Goal: Task Accomplishment & Management: Complete application form

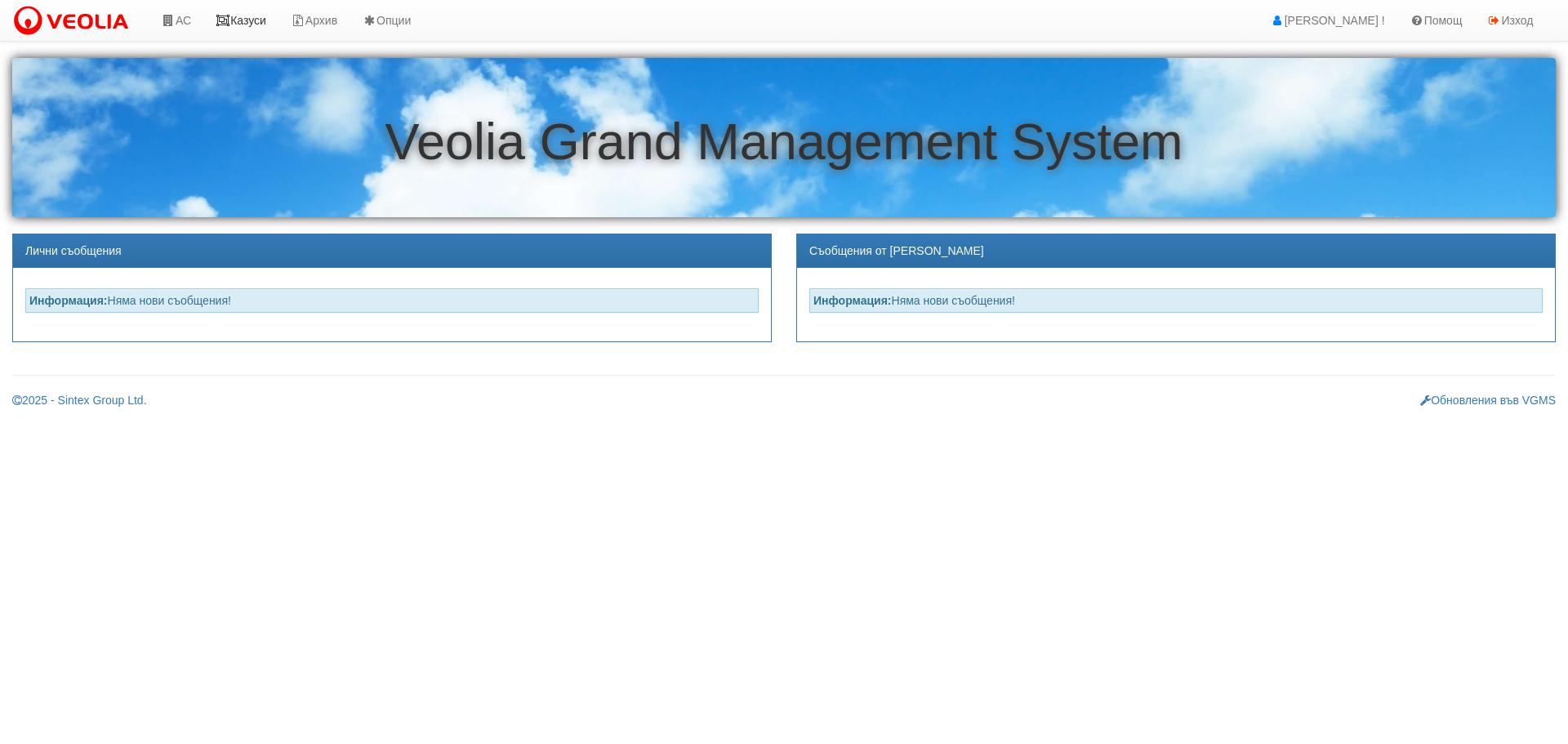
click at [243, 18] on link "Казуси" at bounding box center [241, 20] width 75 height 40
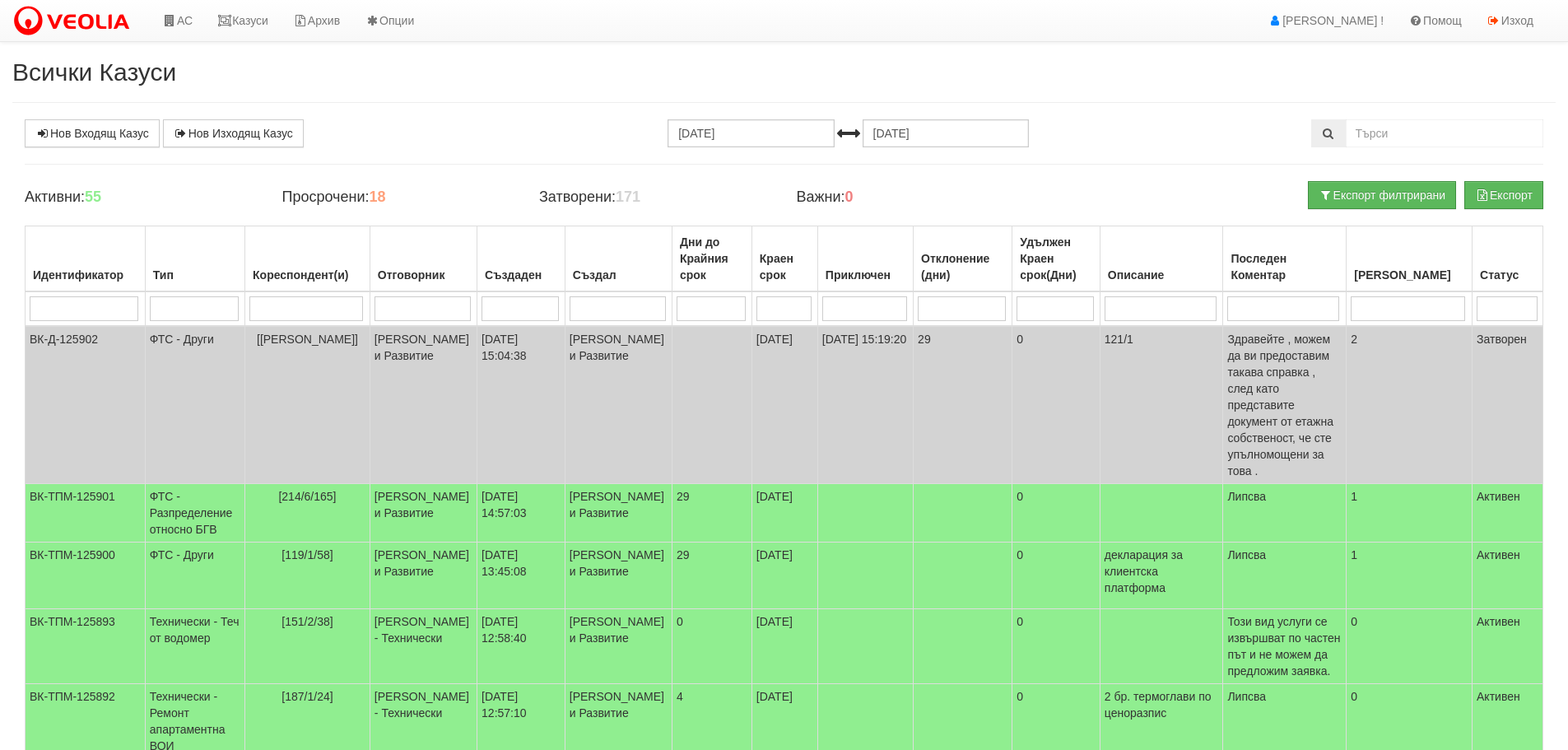
click at [307, 321] on td at bounding box center [308, 308] width 125 height 35
click at [318, 307] on input "search" at bounding box center [306, 308] width 113 height 25
type input "12"
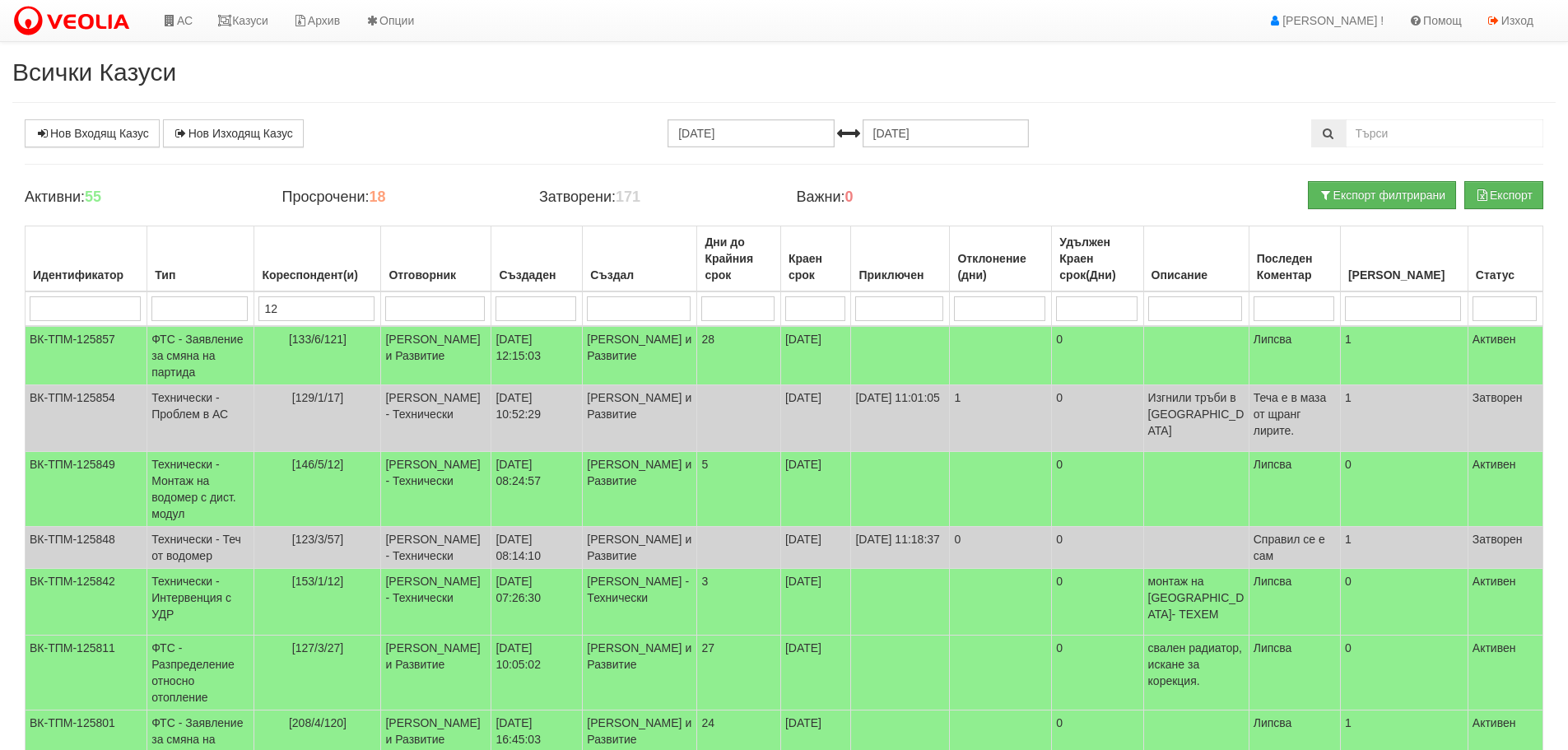
type input "120"
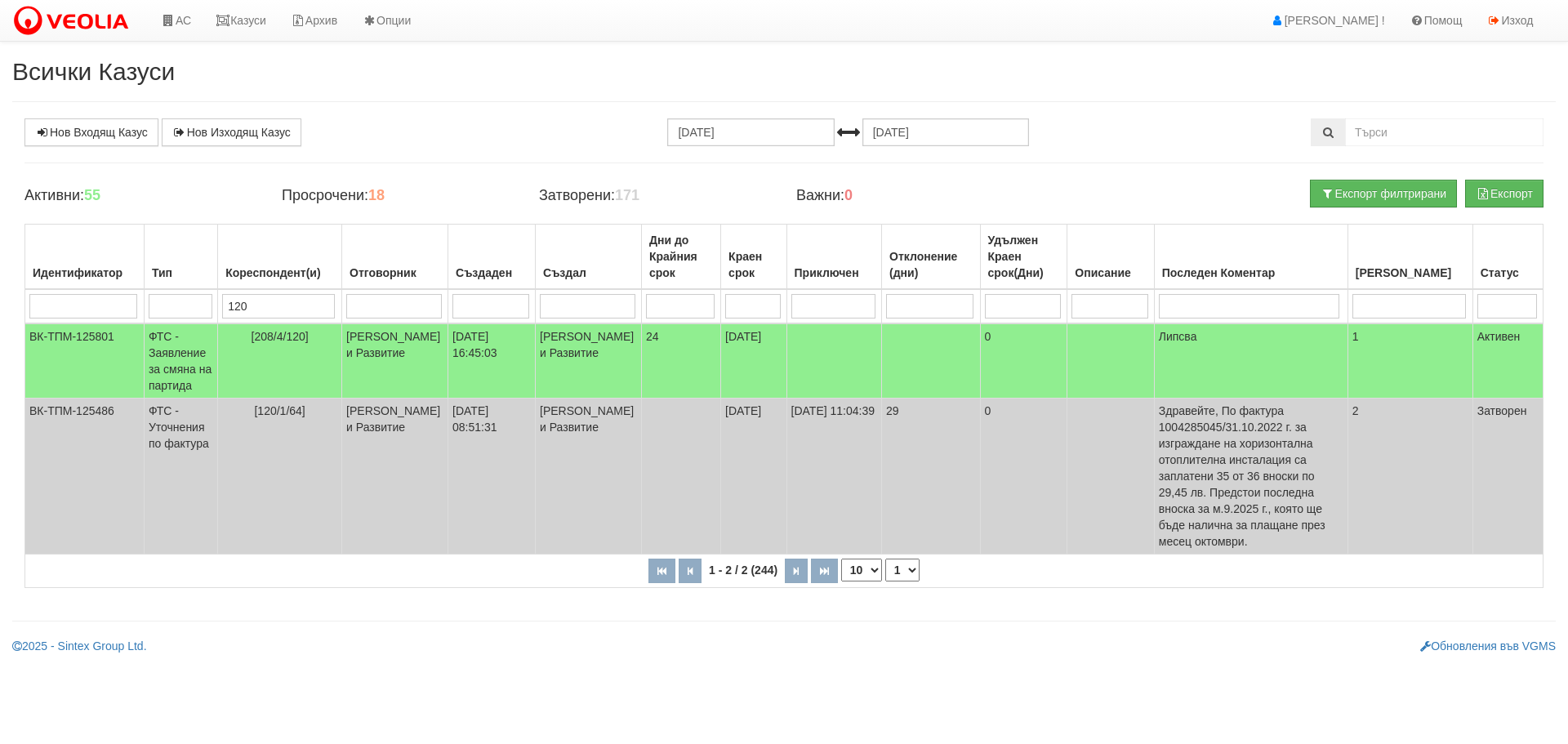
type input "120"
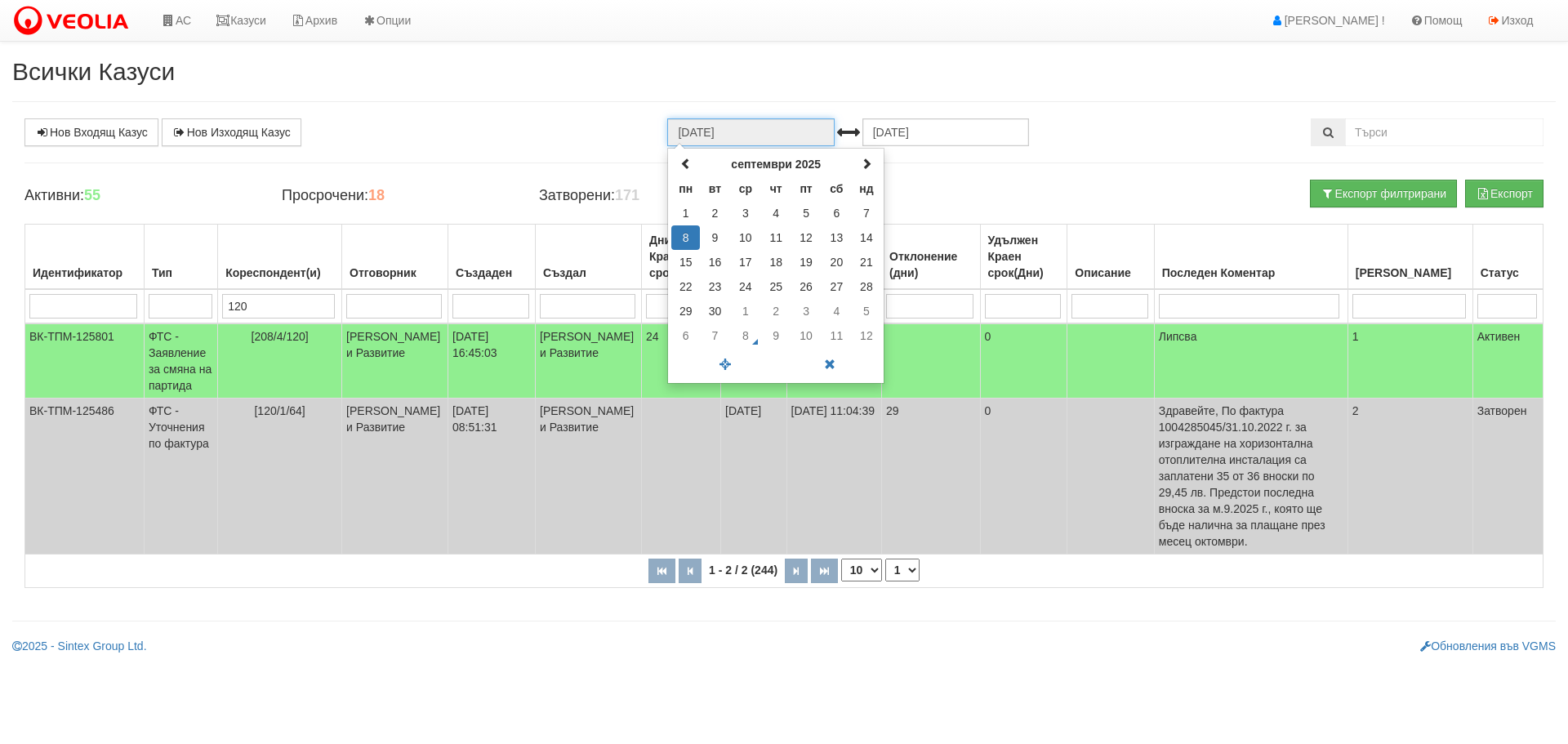
click at [756, 126] on input "[DATE]" at bounding box center [750, 132] width 167 height 28
click at [682, 168] on span at bounding box center [686, 164] width 12 height 12
click at [723, 360] on span at bounding box center [725, 364] width 105 height 29
type input "[DATE]"
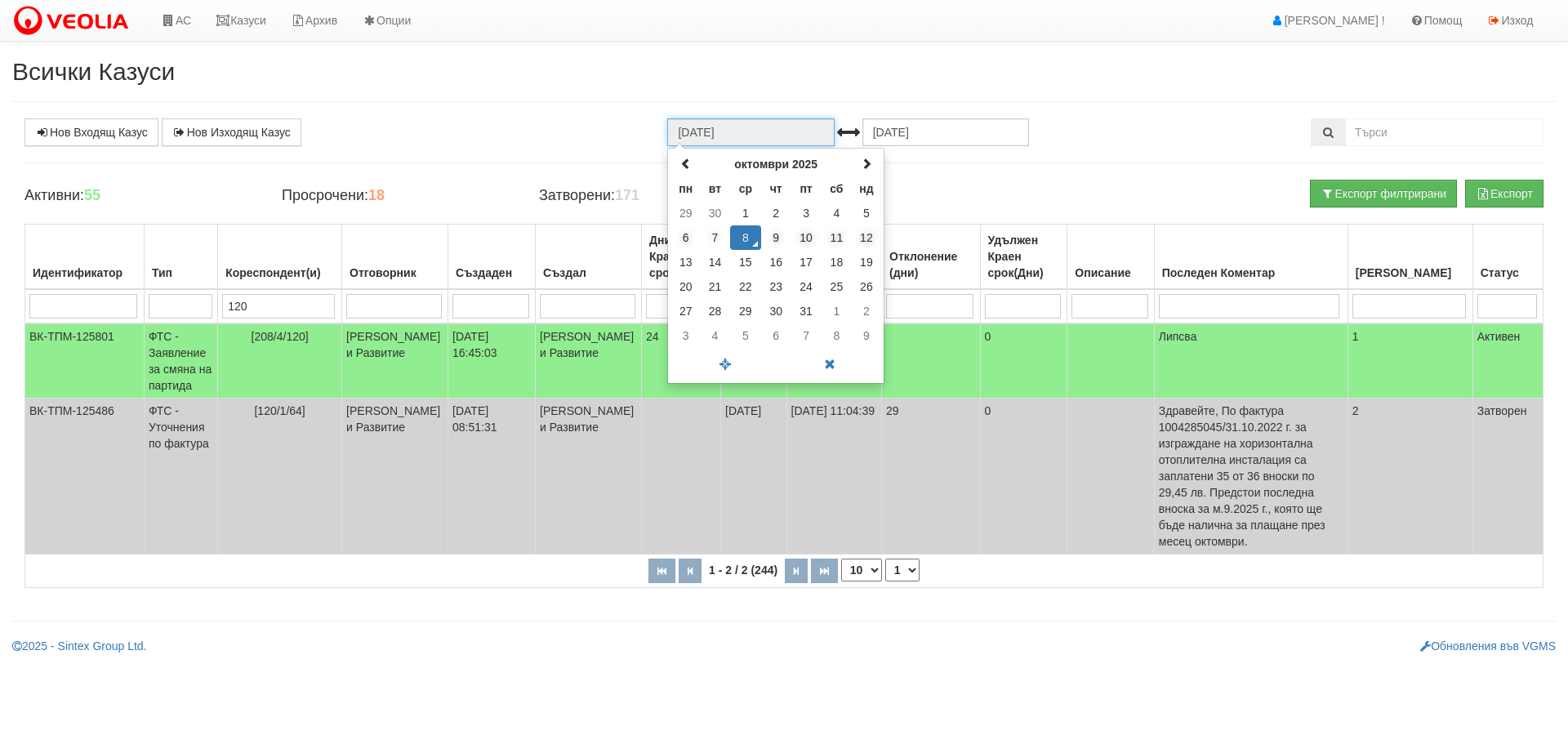
click at [746, 234] on td "8" at bounding box center [745, 237] width 31 height 25
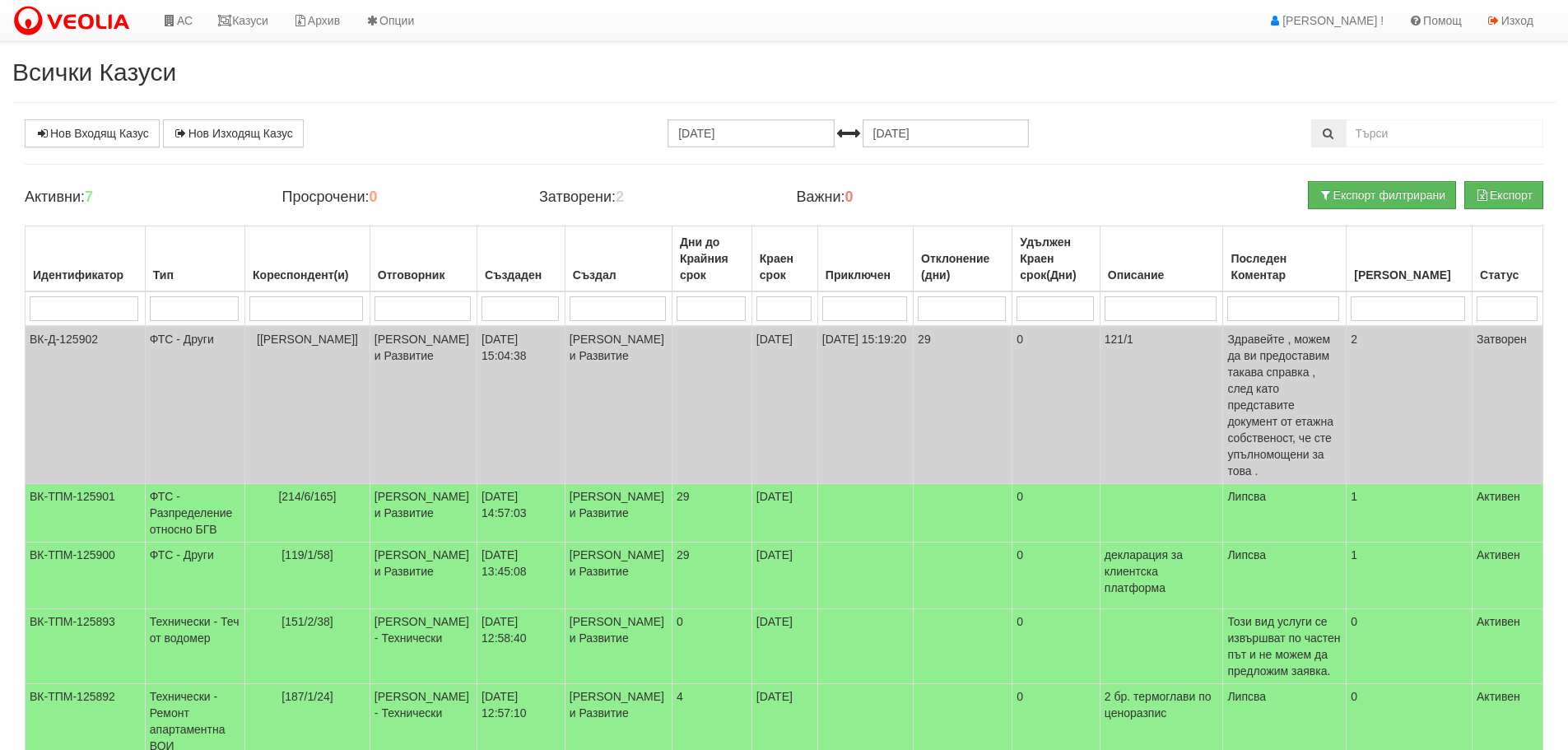
click at [324, 307] on input "search" at bounding box center [306, 308] width 113 height 25
type input "12"
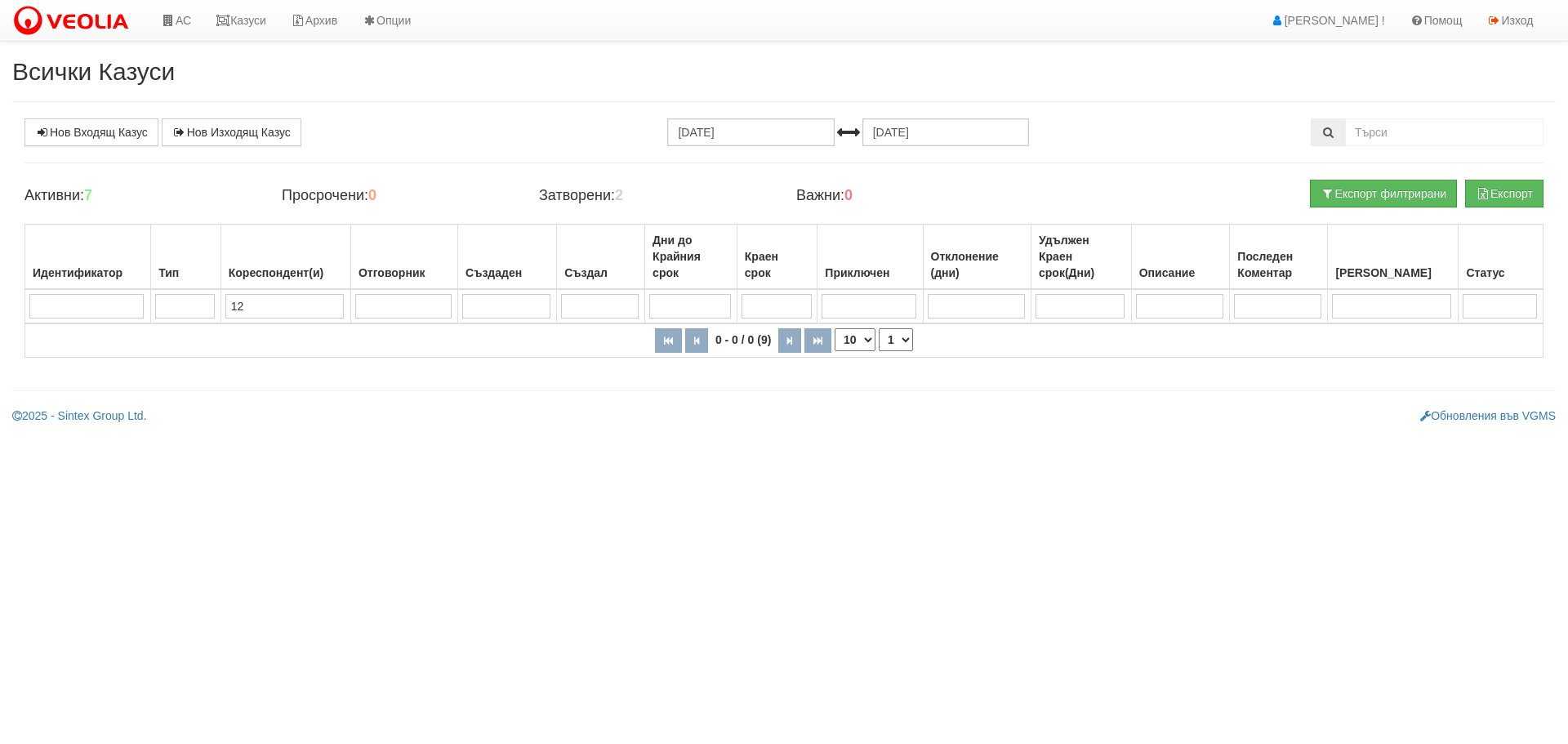
type input "120"
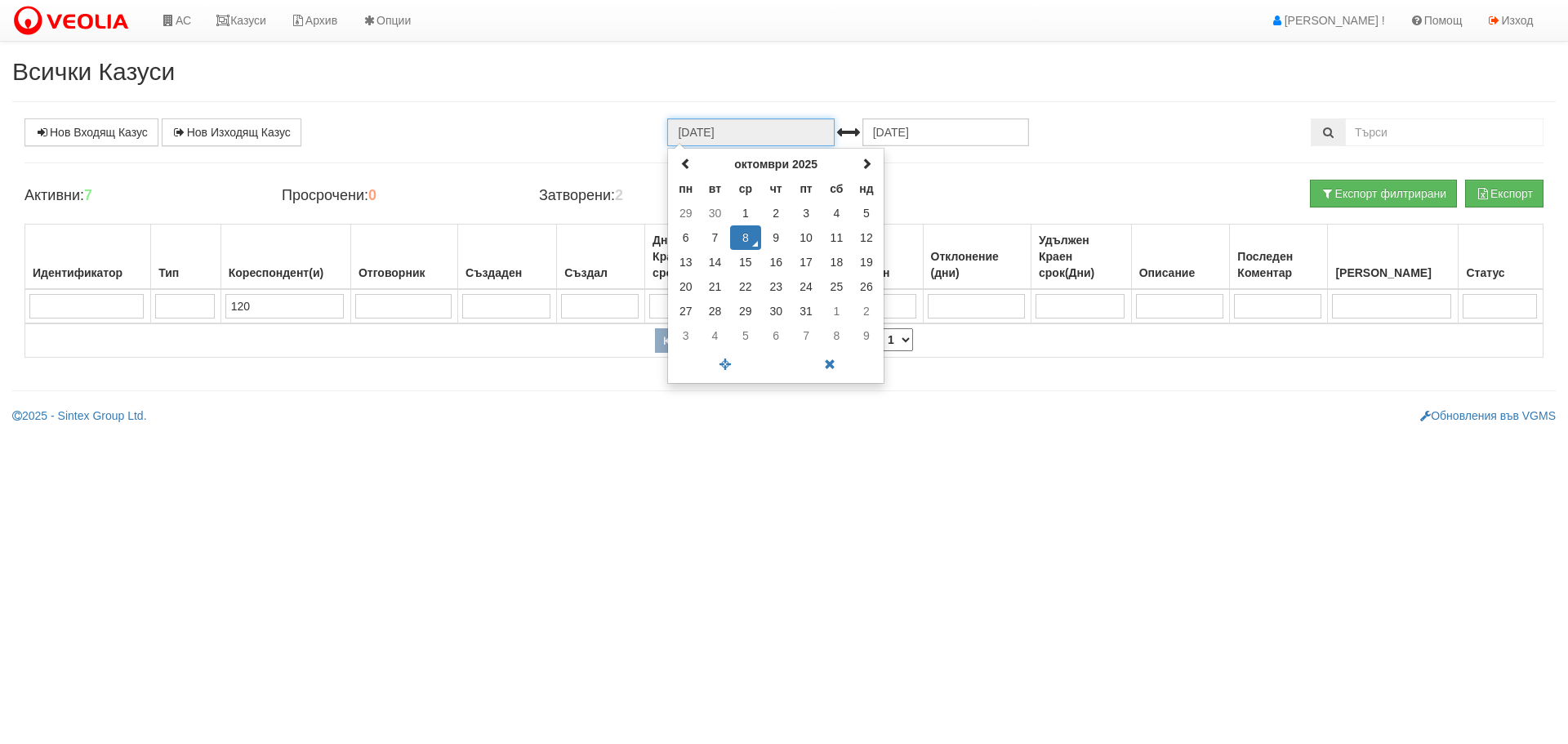
click at [739, 135] on input "[DATE]" at bounding box center [750, 132] width 167 height 28
click at [685, 162] on span at bounding box center [686, 164] width 12 height 12
click at [683, 164] on span at bounding box center [686, 164] width 12 height 12
click at [729, 356] on span at bounding box center [725, 364] width 105 height 29
click at [832, 363] on span at bounding box center [830, 364] width 105 height 29
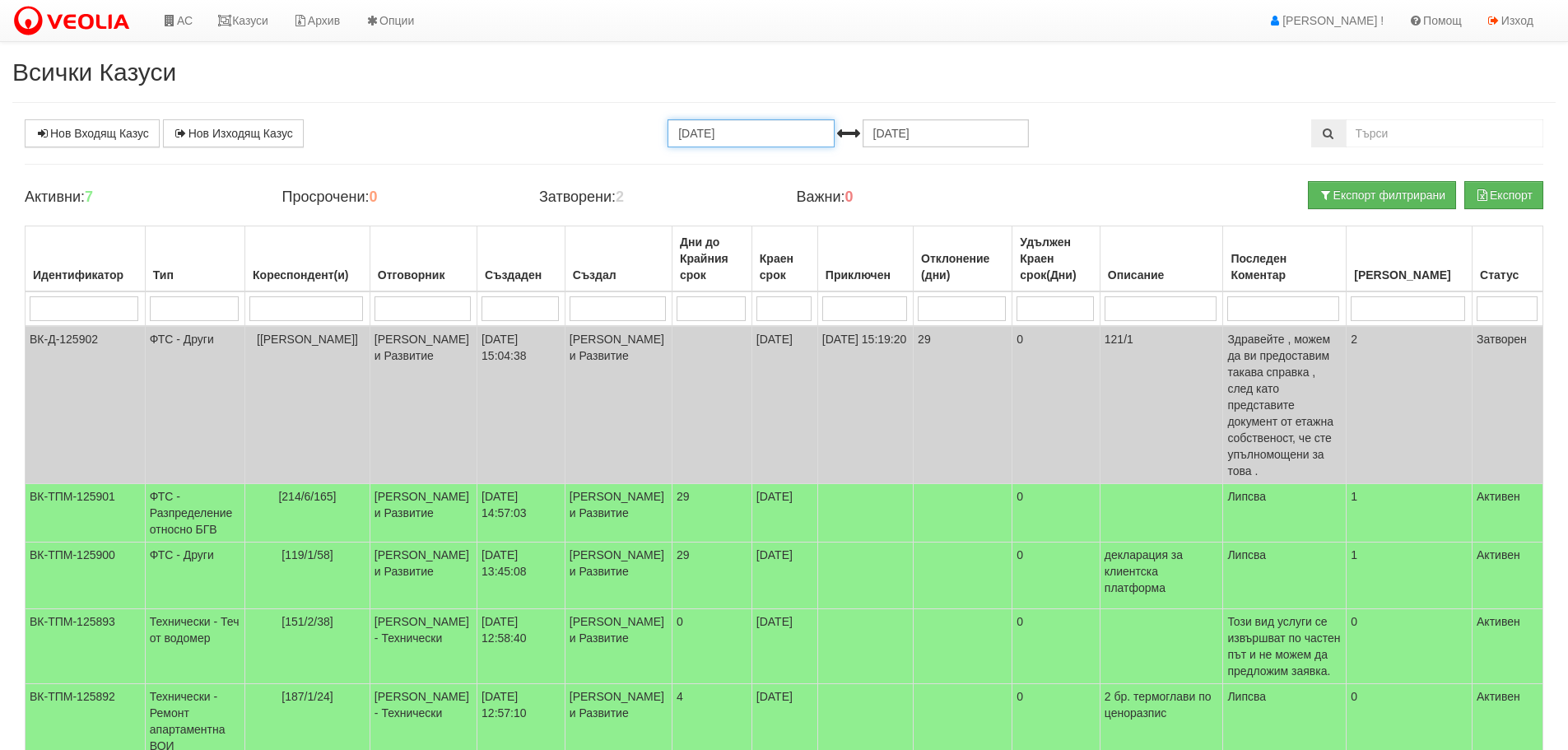
click at [747, 133] on input "[DATE]" at bounding box center [750, 133] width 166 height 28
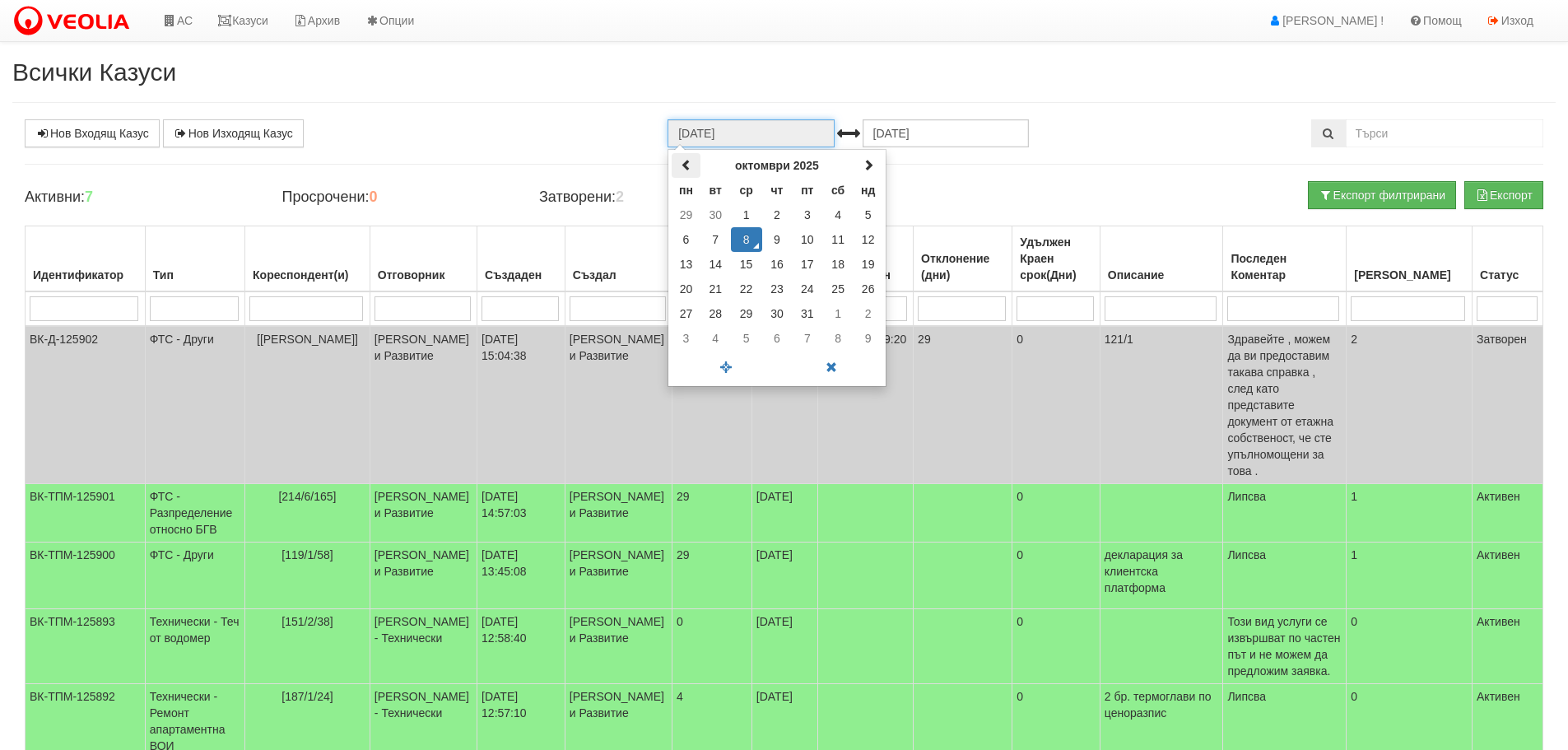
click at [684, 163] on span at bounding box center [686, 165] width 12 height 12
click at [723, 369] on span at bounding box center [726, 367] width 105 height 29
click at [686, 165] on span at bounding box center [686, 165] width 12 height 12
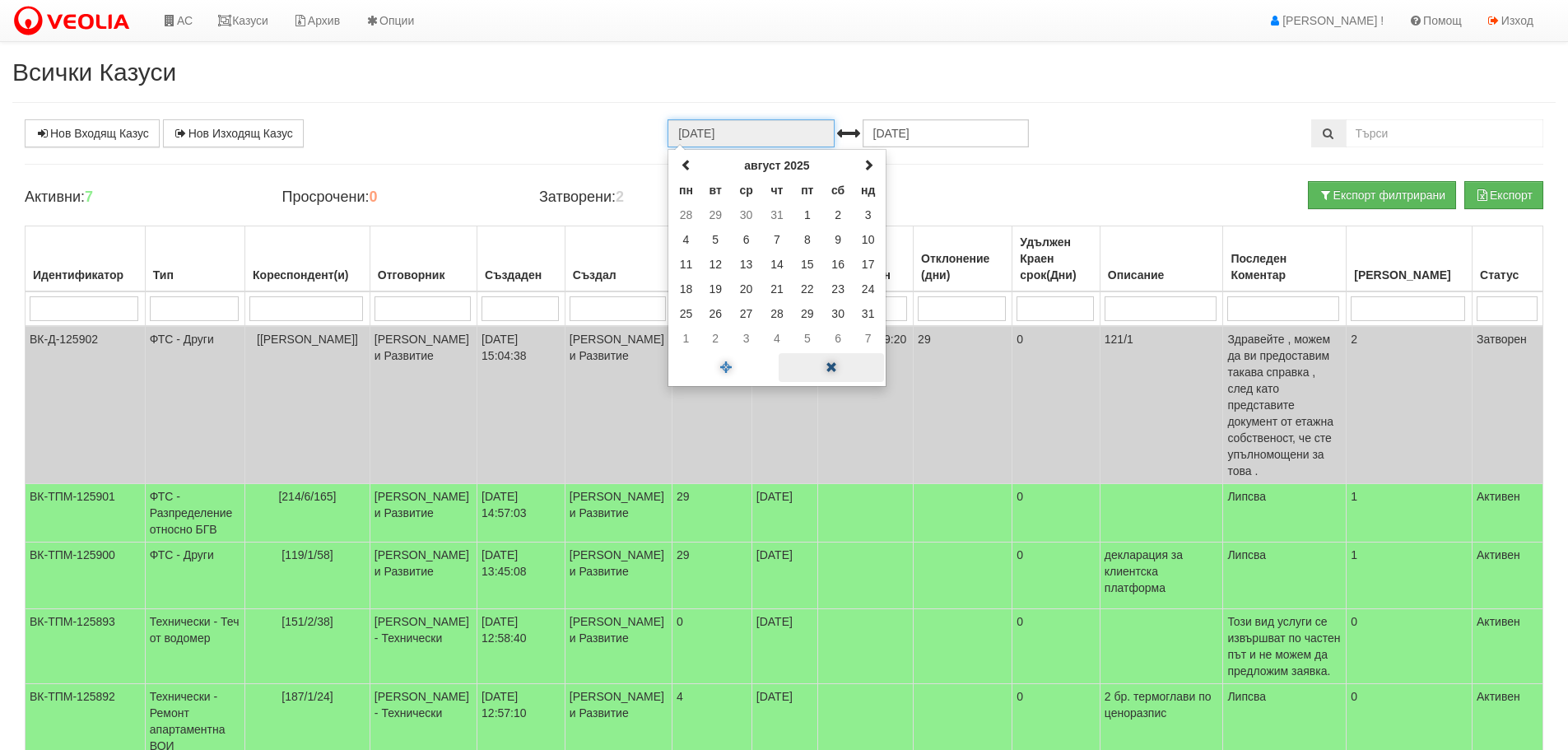
click at [829, 370] on span at bounding box center [832, 367] width 105 height 29
click at [777, 136] on input "[DATE]" at bounding box center [750, 133] width 166 height 28
click at [681, 167] on span at bounding box center [686, 165] width 12 height 12
click at [721, 238] on td "5" at bounding box center [715, 239] width 31 height 25
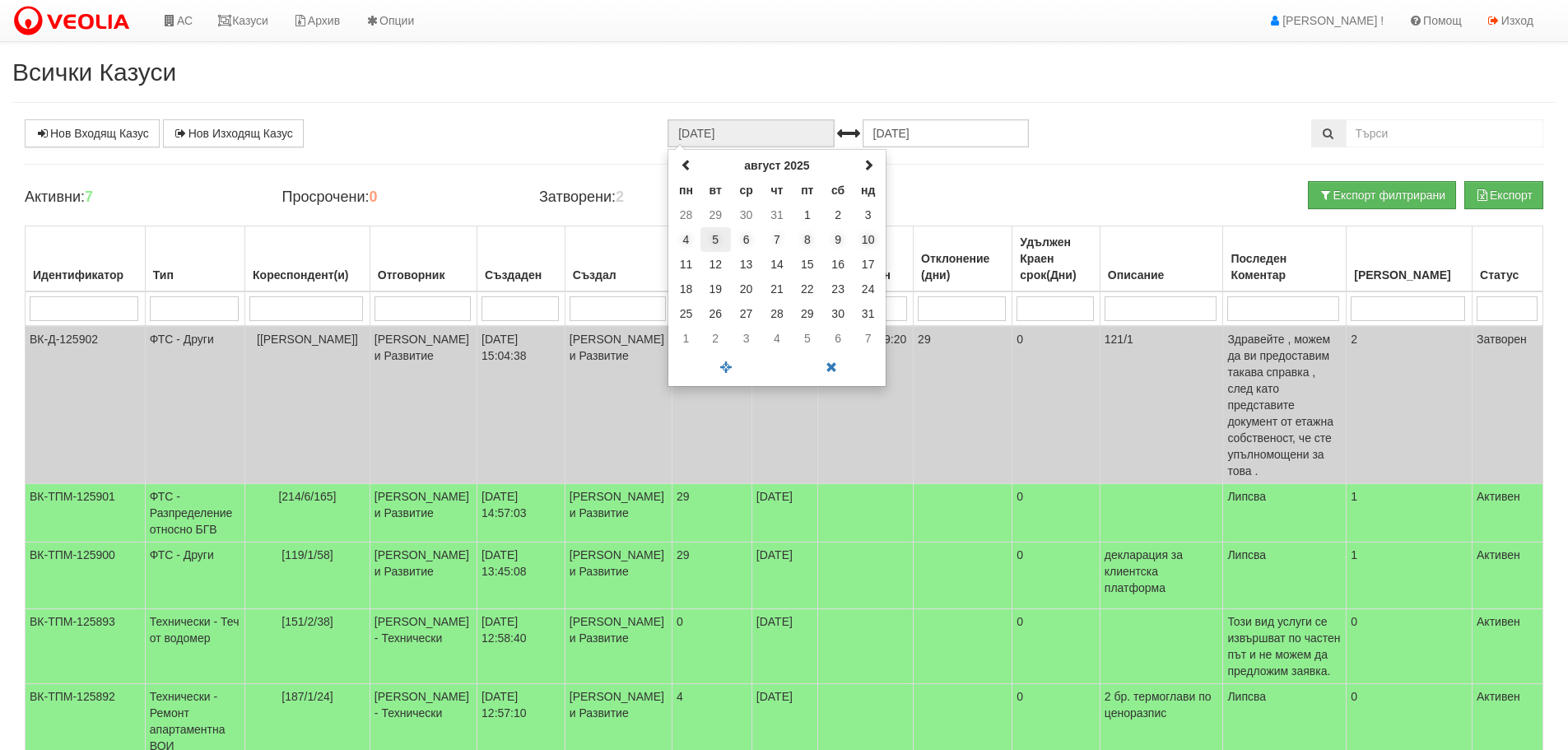
type input "[DATE]"
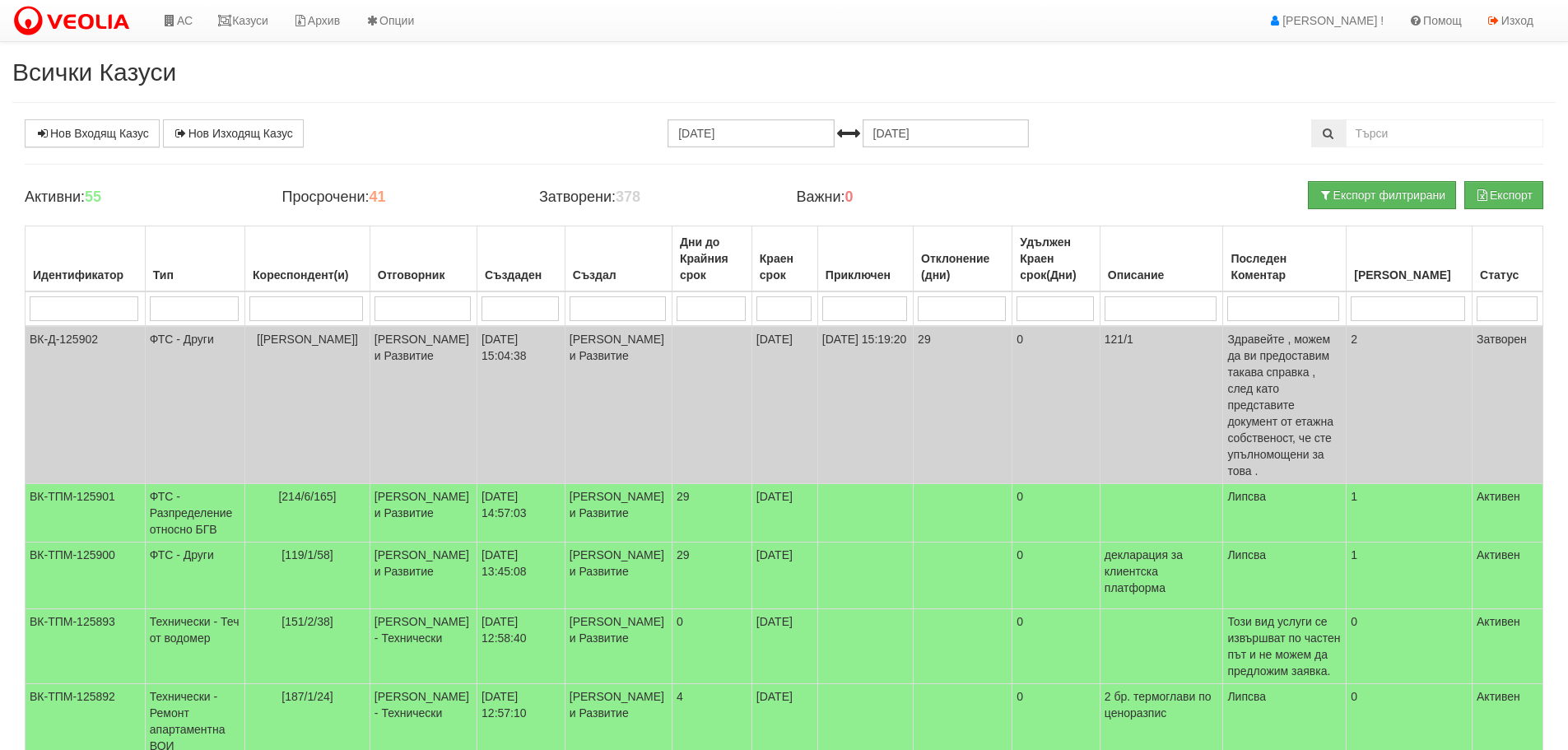
click at [332, 315] on input "search" at bounding box center [306, 308] width 113 height 25
type input "12"
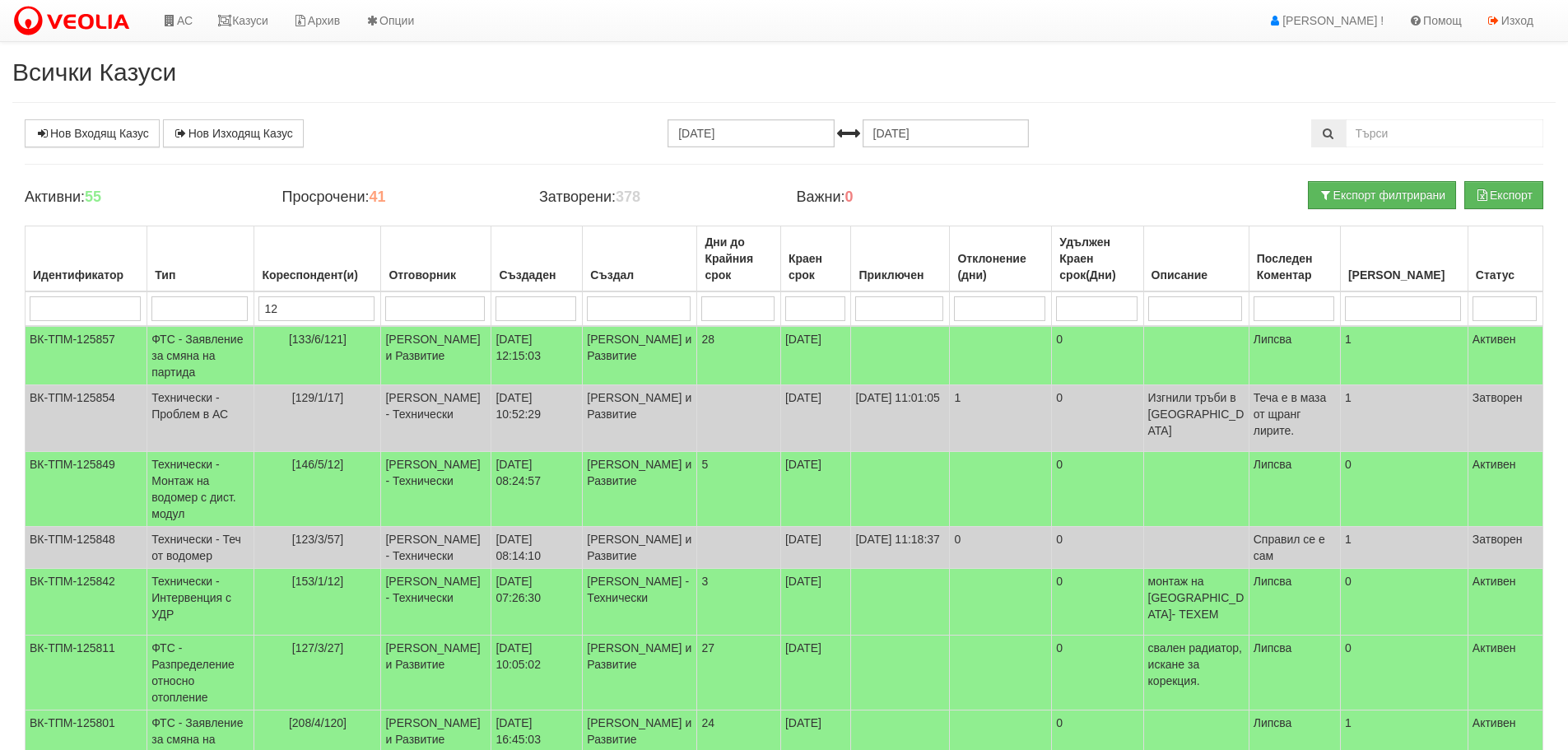
type input "120"
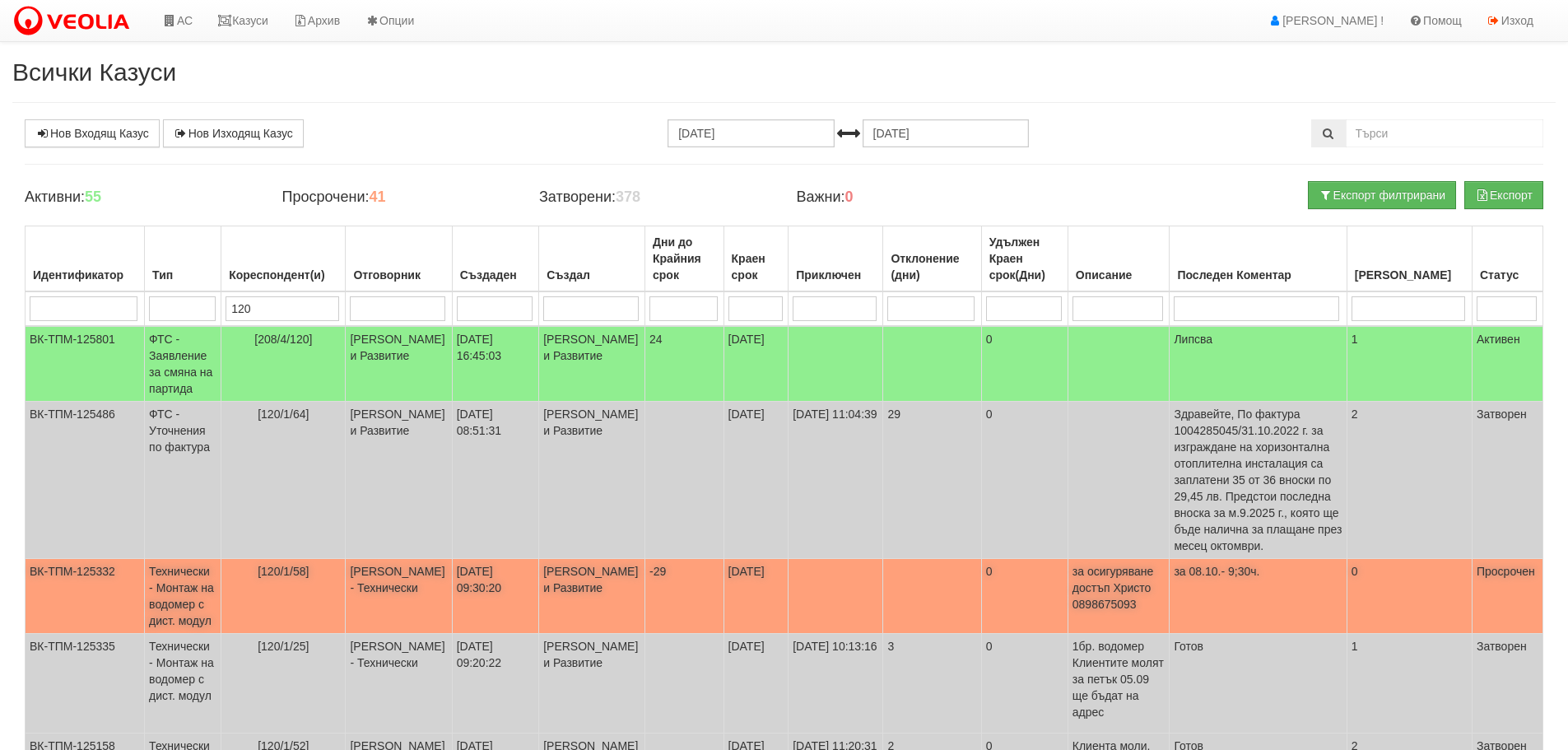
type input "120"
click at [214, 575] on td "Технически - Монтаж на водомер с дист. модул" at bounding box center [183, 596] width 77 height 75
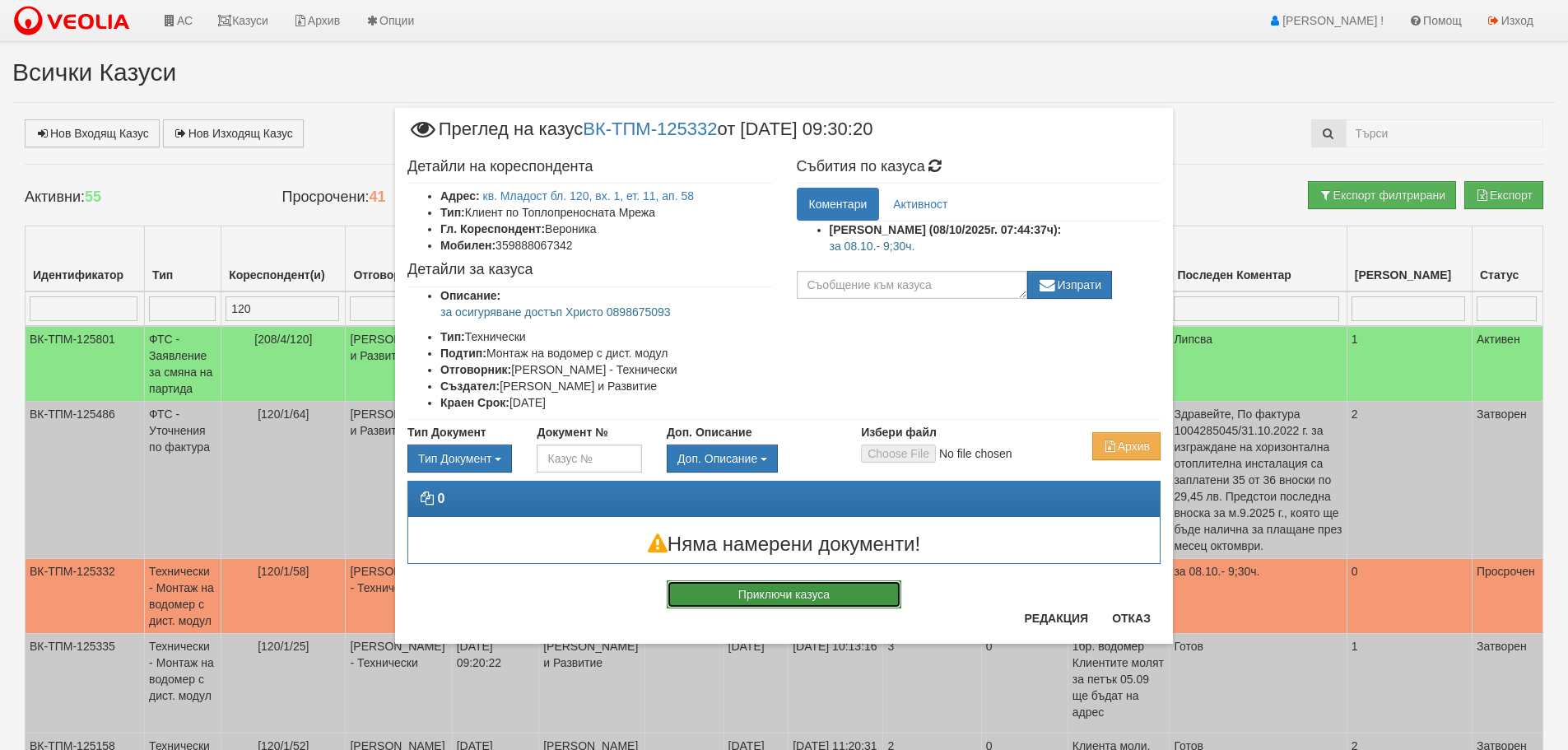
click at [849, 590] on button "Приключи казуса" at bounding box center [784, 594] width 235 height 28
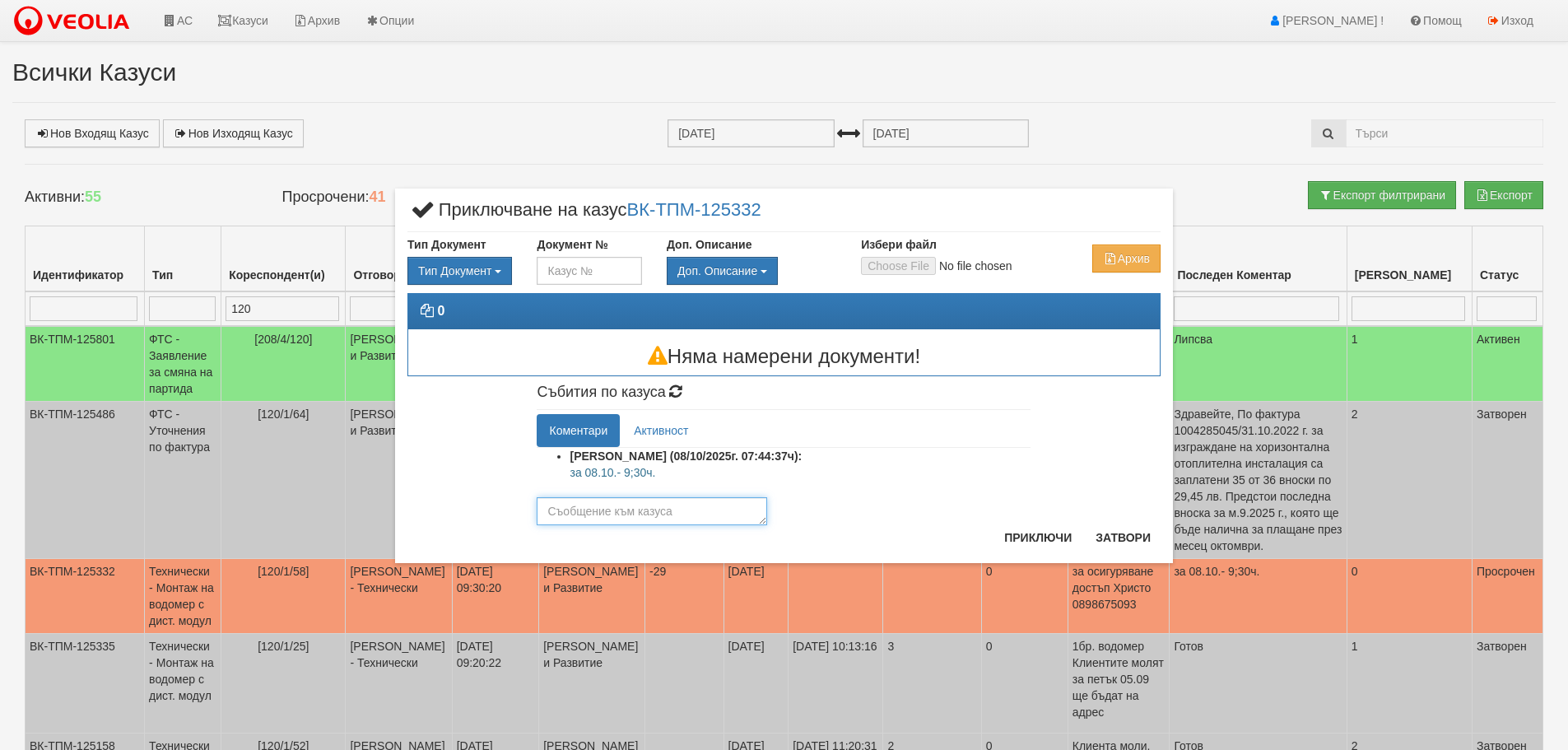
click at [692, 508] on textarea at bounding box center [653, 511] width 231 height 28
type textarea "Готов"
click at [1029, 532] on button "Приключи" at bounding box center [1039, 537] width 88 height 26
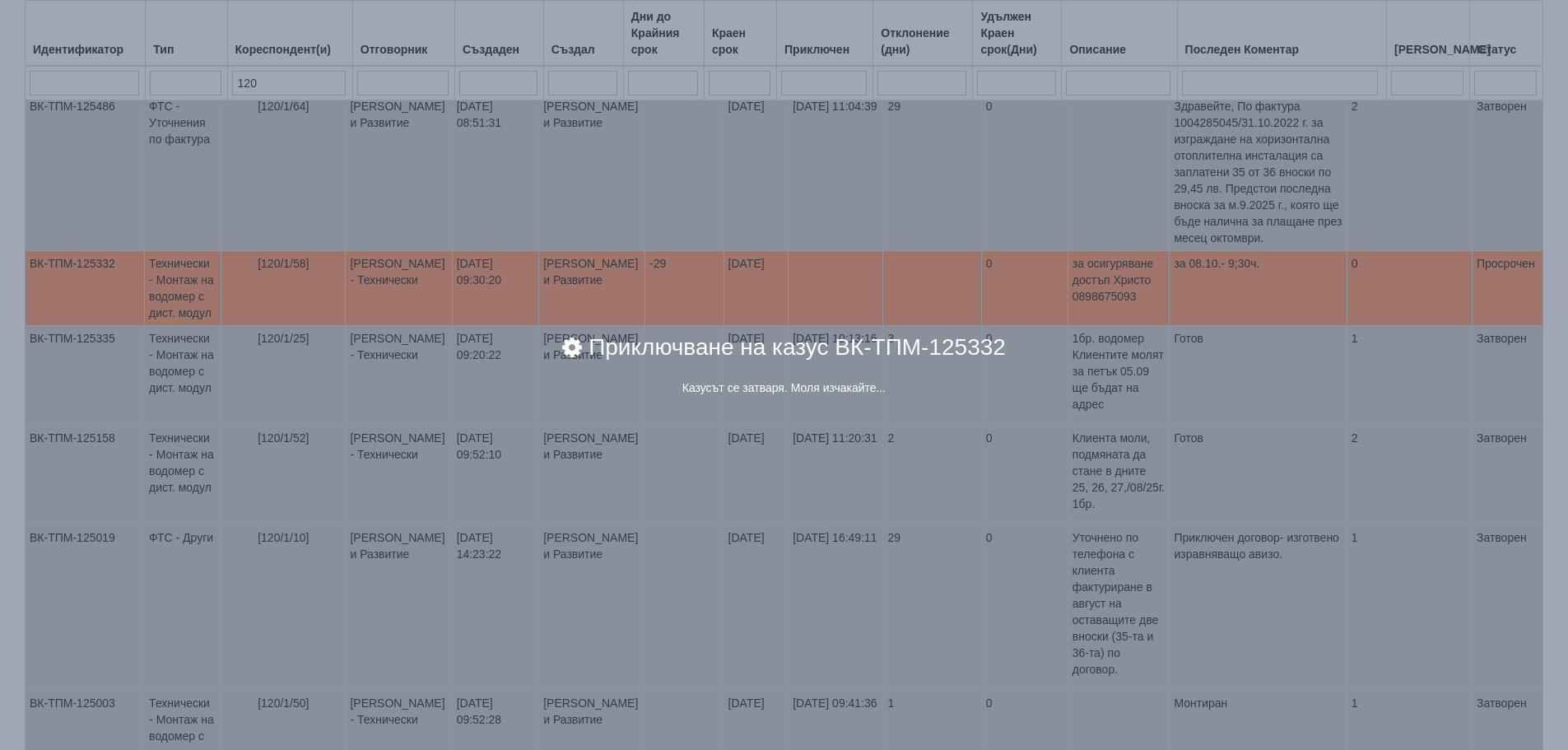
scroll to position [370, 0]
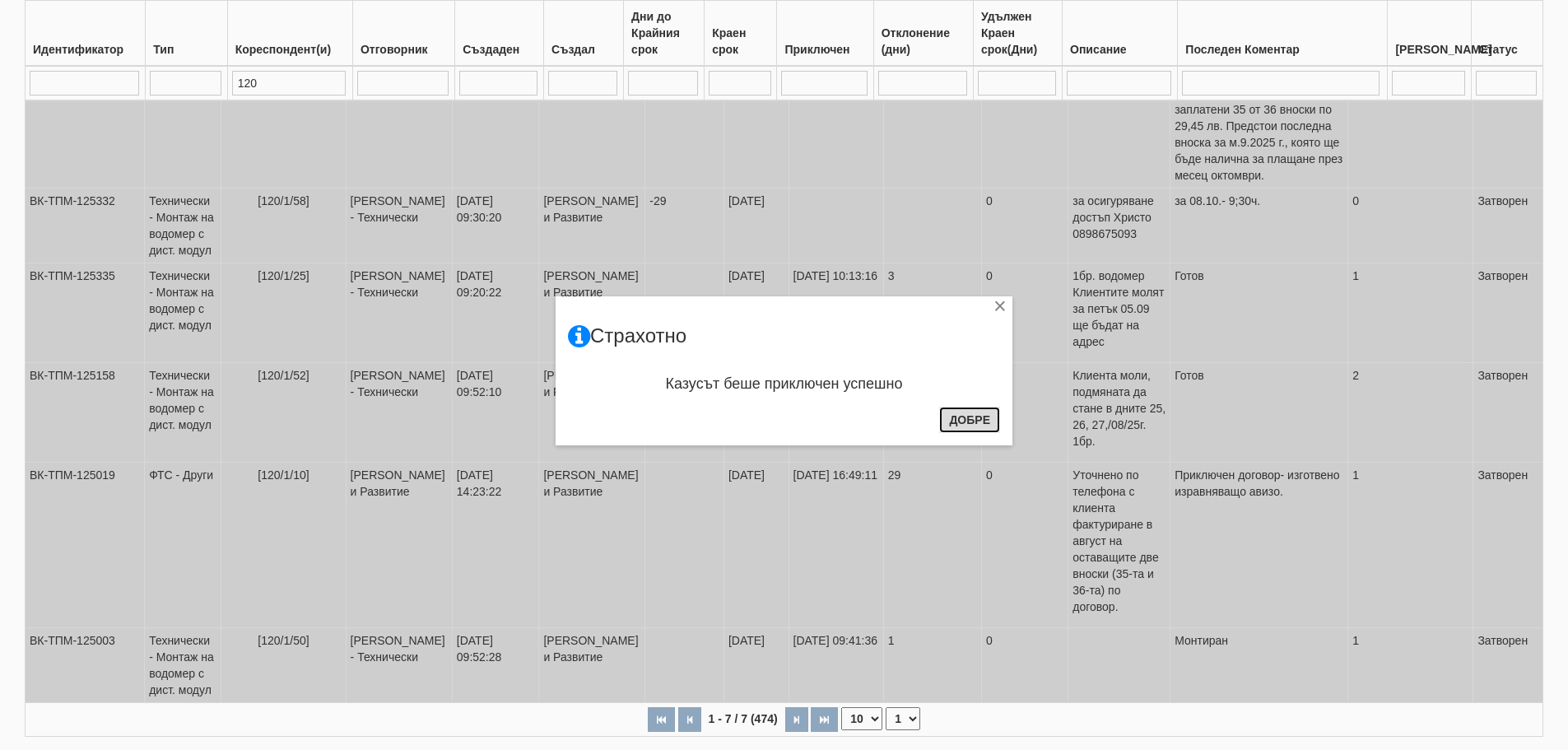
click at [963, 414] on button "Добре" at bounding box center [969, 420] width 61 height 26
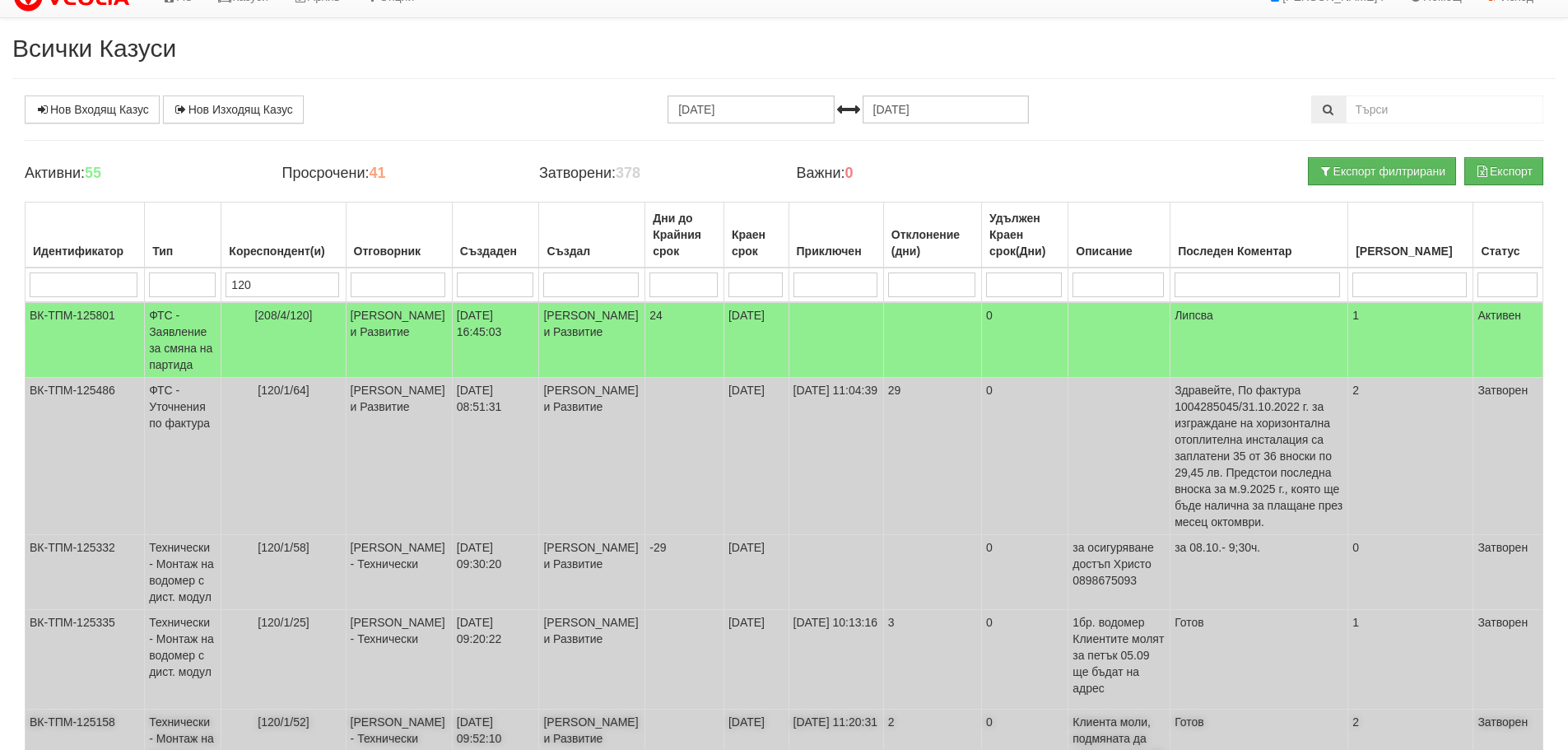
scroll to position [0, 0]
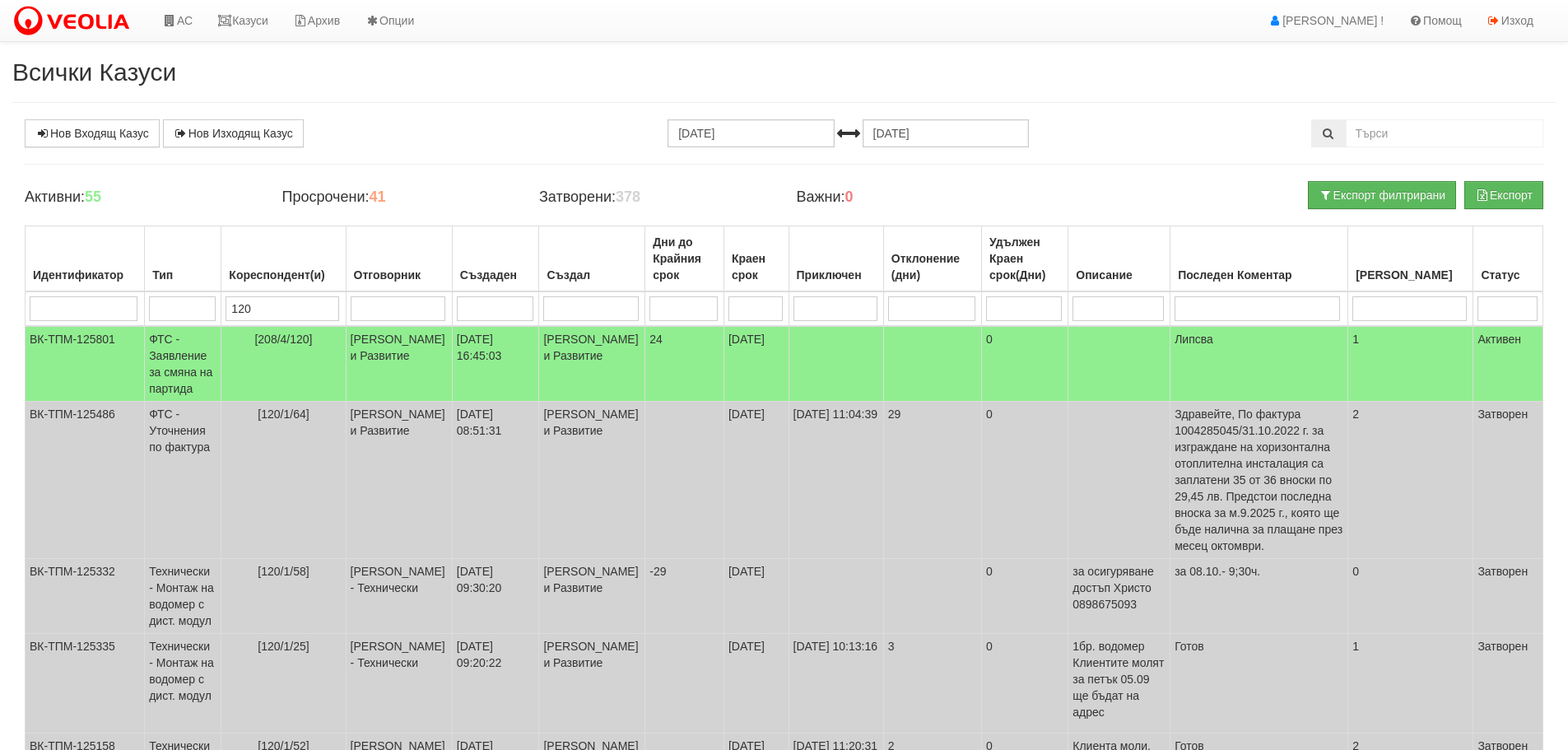
drag, startPoint x: 267, startPoint y: 300, endPoint x: 233, endPoint y: 310, distance: 35.4
click at [233, 310] on input "120" at bounding box center [282, 308] width 112 height 25
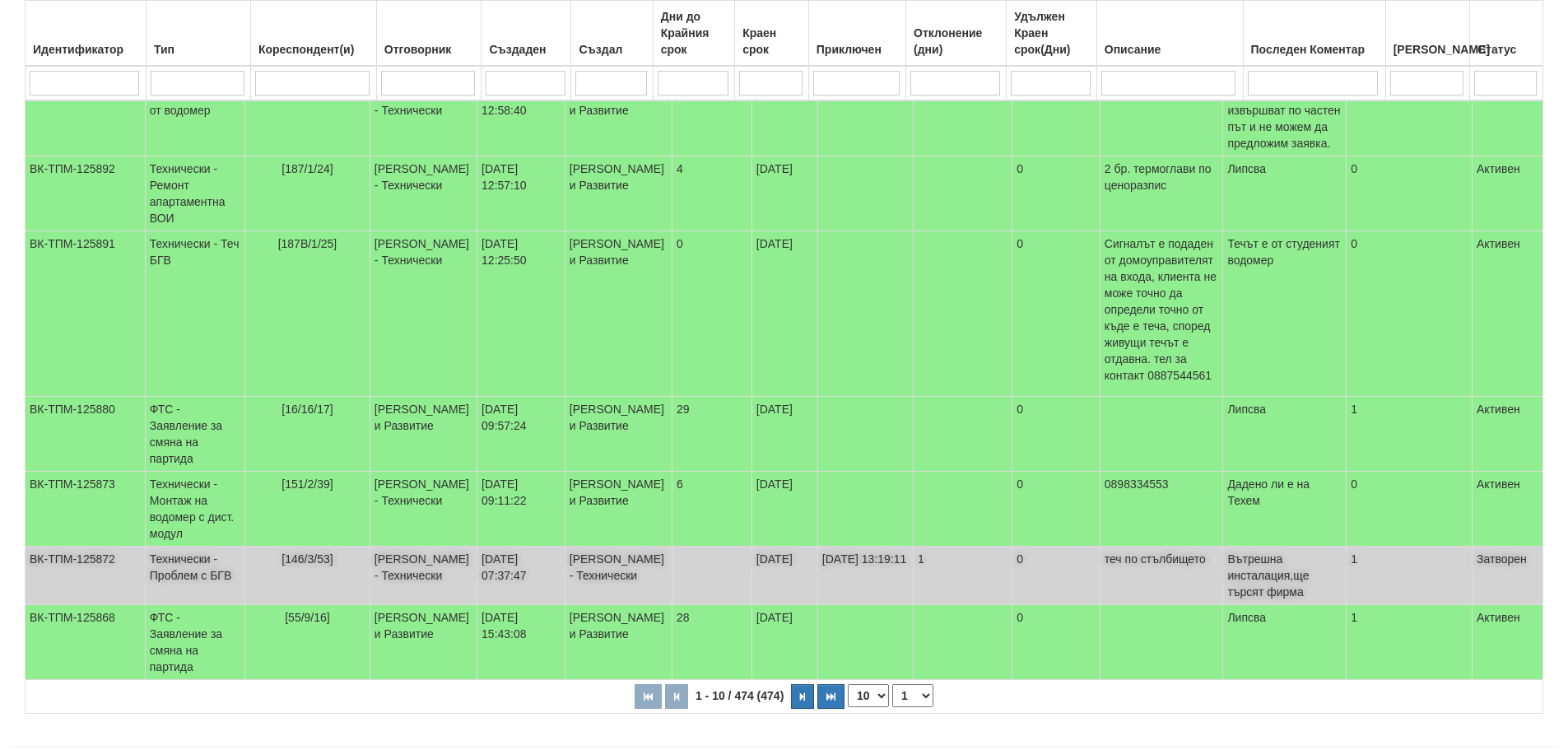
scroll to position [546, 0]
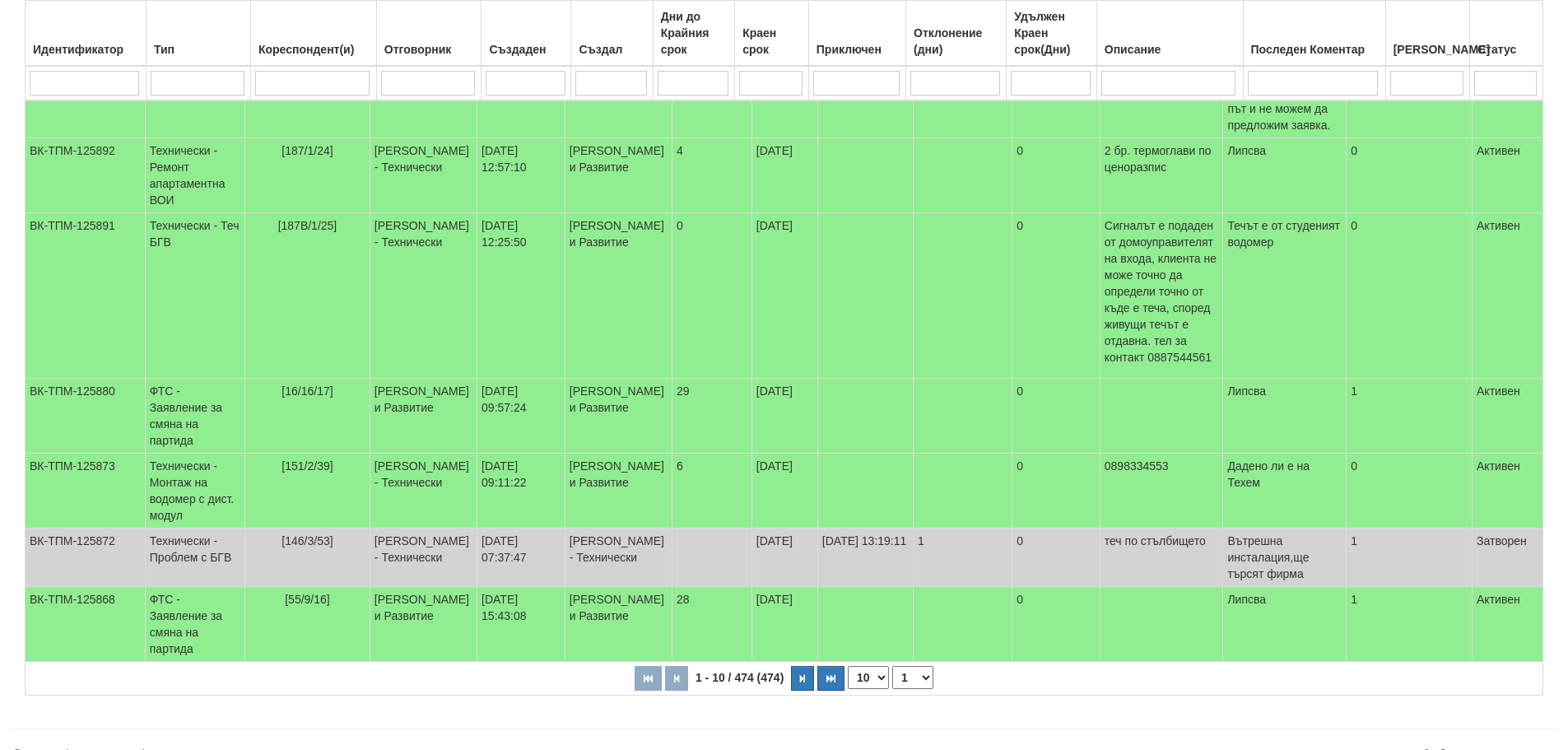
click at [911, 665] on select "1 2 3 4 5 6 10 15 20 25 30 35 40 45 48" at bounding box center [912, 676] width 41 height 23
click at [895, 665] on select "1 2 3 4 5 6 10 15 20 25 30 35 40 45 48" at bounding box center [912, 676] width 41 height 23
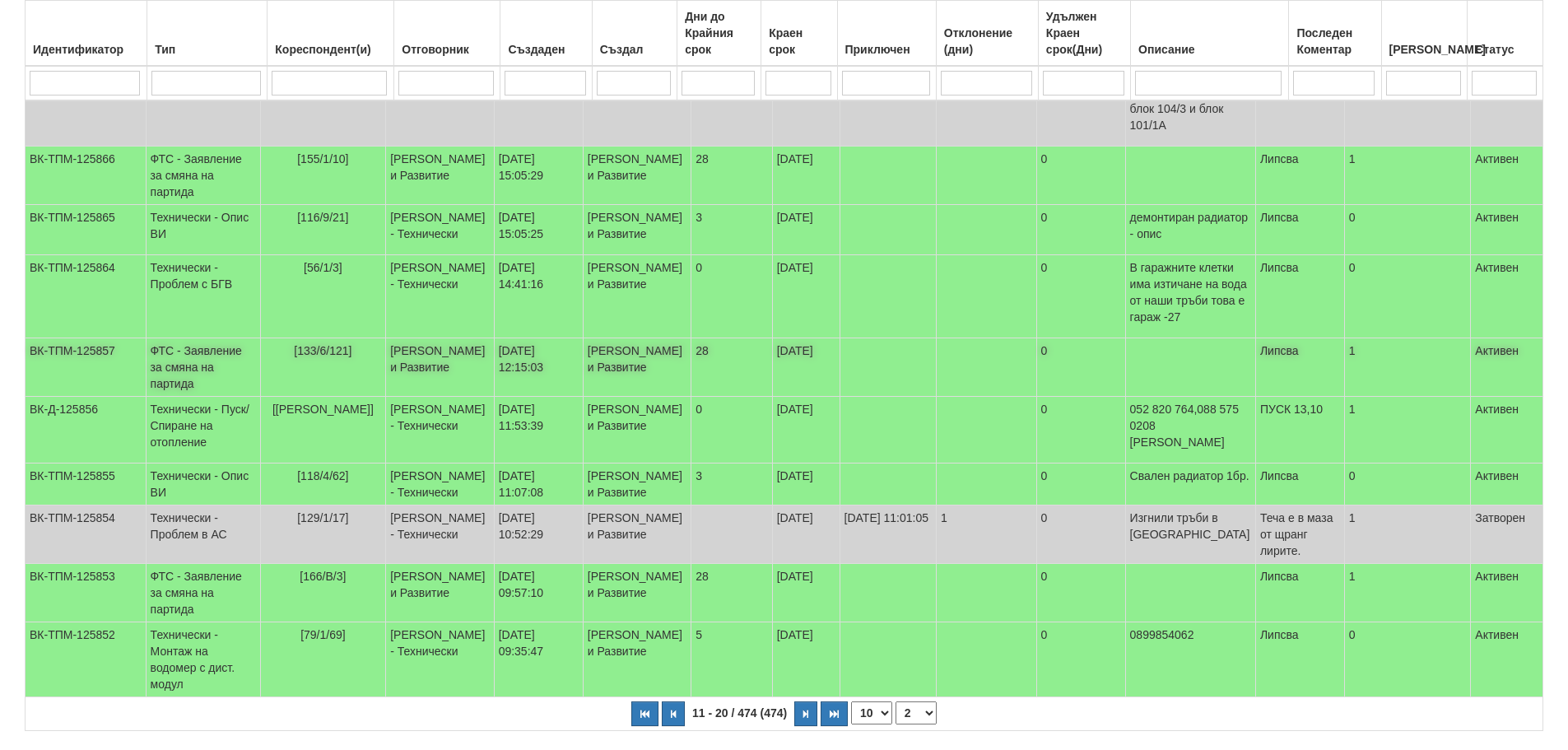
scroll to position [464, 0]
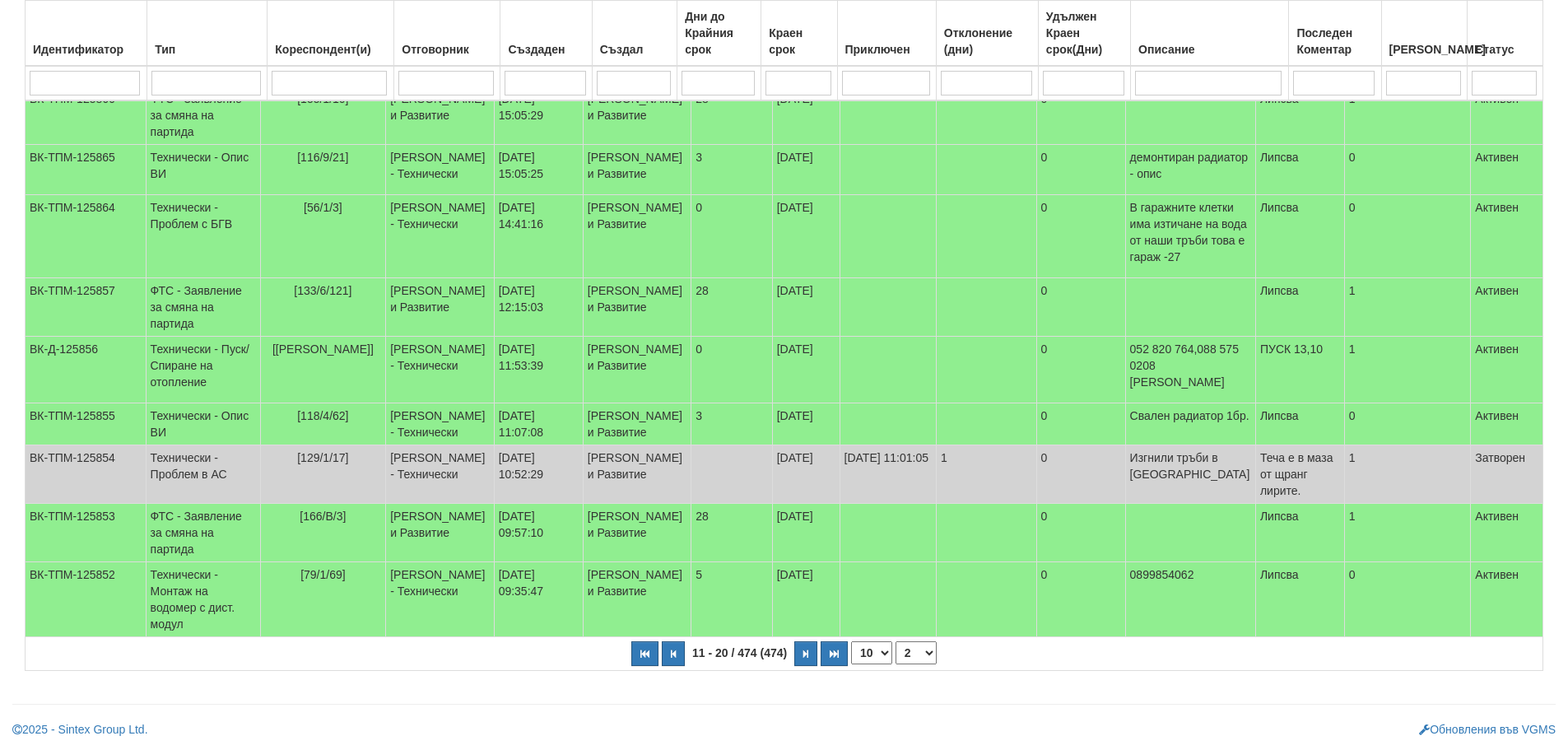
click at [925, 656] on select "1 2 3 4 5 6 7 10 15 20 25 30 35 40 45 48" at bounding box center [915, 653] width 41 height 23
click at [895, 642] on select "1 2 3 4 5 6 7 10 15 20 25 30 35 40 45 48" at bounding box center [915, 653] width 41 height 23
select select "3"
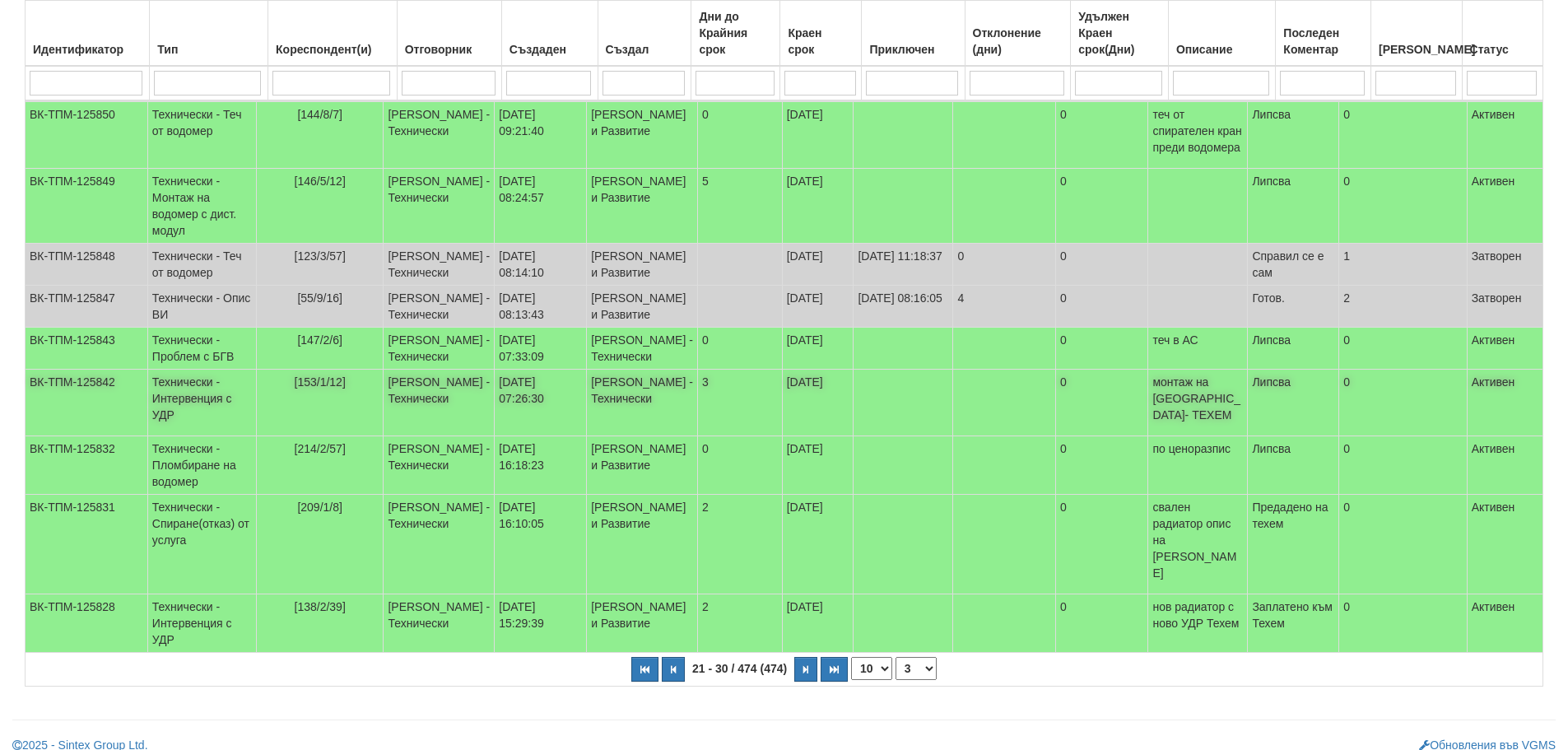
scroll to position [329, 0]
